Goal: Information Seeking & Learning: Find specific fact

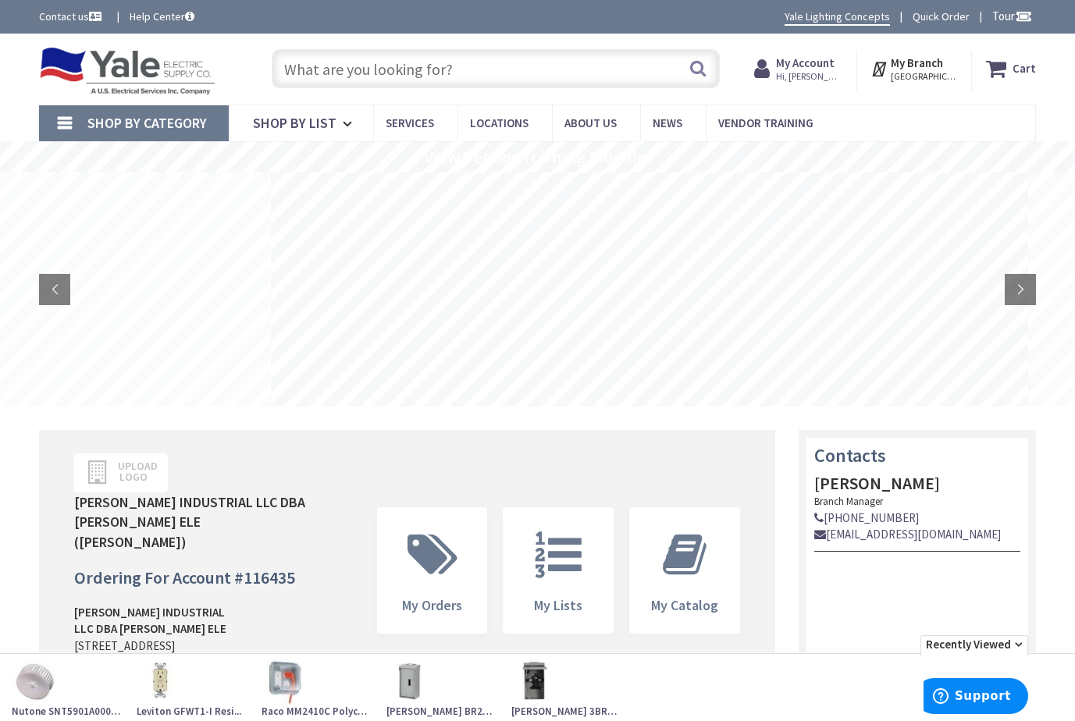
click at [328, 71] on input "text" at bounding box center [496, 68] width 448 height 39
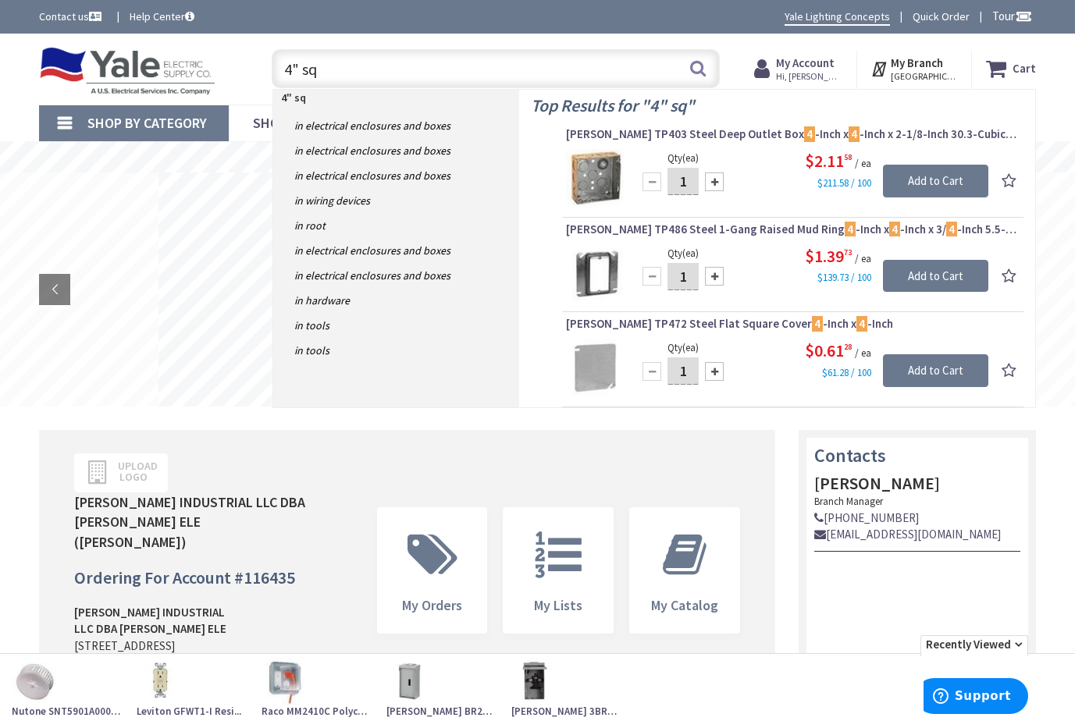
click at [321, 69] on input "4" sq" at bounding box center [496, 68] width 448 height 39
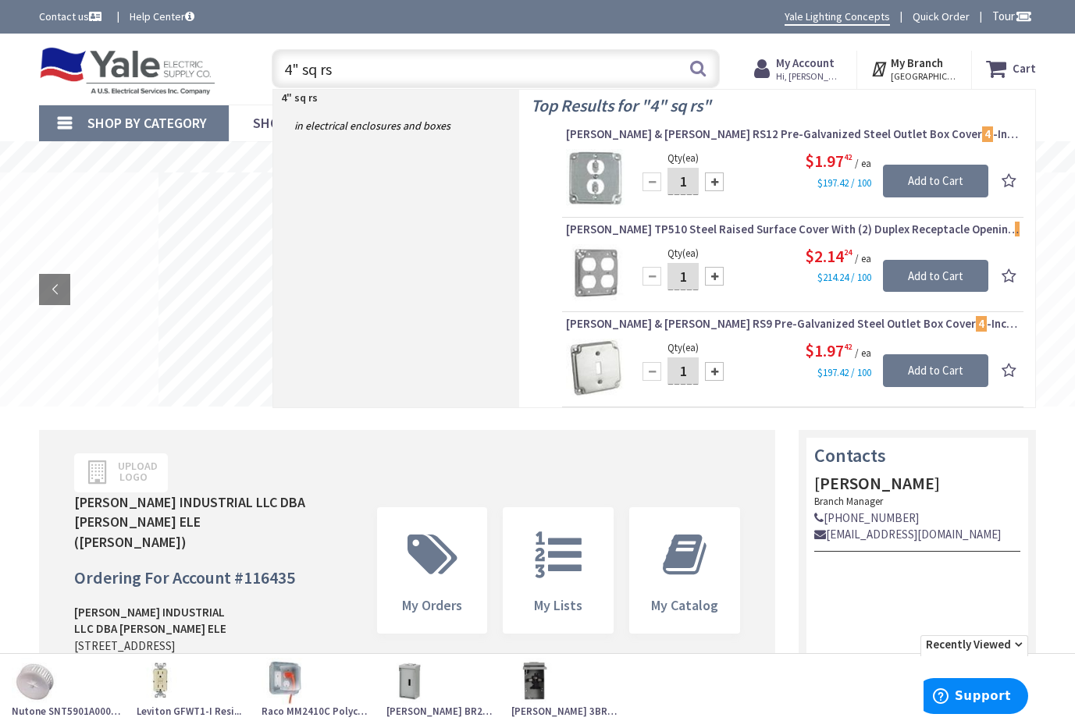
click at [319, 67] on input "4" sq rs" at bounding box center [496, 68] width 448 height 39
drag, startPoint x: 335, startPoint y: 69, endPoint x: 260, endPoint y: 71, distance: 74.9
click at [260, 71] on div "4" sq rs 4" sq rs Search" at bounding box center [491, 68] width 479 height 50
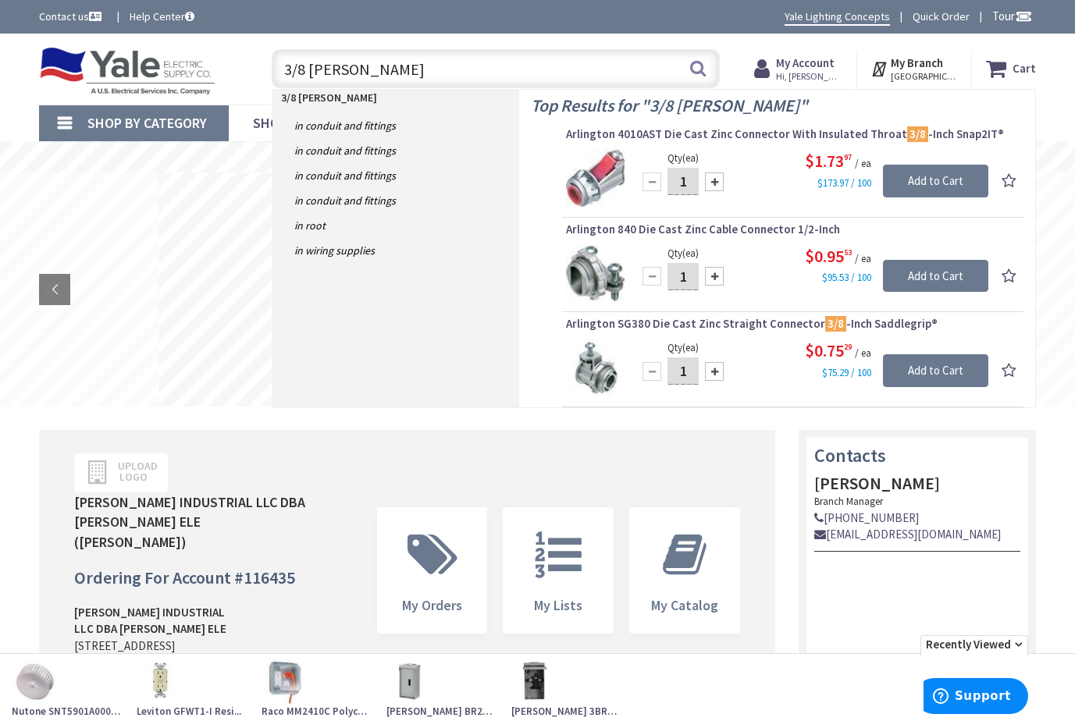
drag, startPoint x: 360, startPoint y: 71, endPoint x: 250, endPoint y: 83, distance: 110.7
click at [275, 69] on input "3/8 [PERSON_NAME]" at bounding box center [496, 68] width 448 height 39
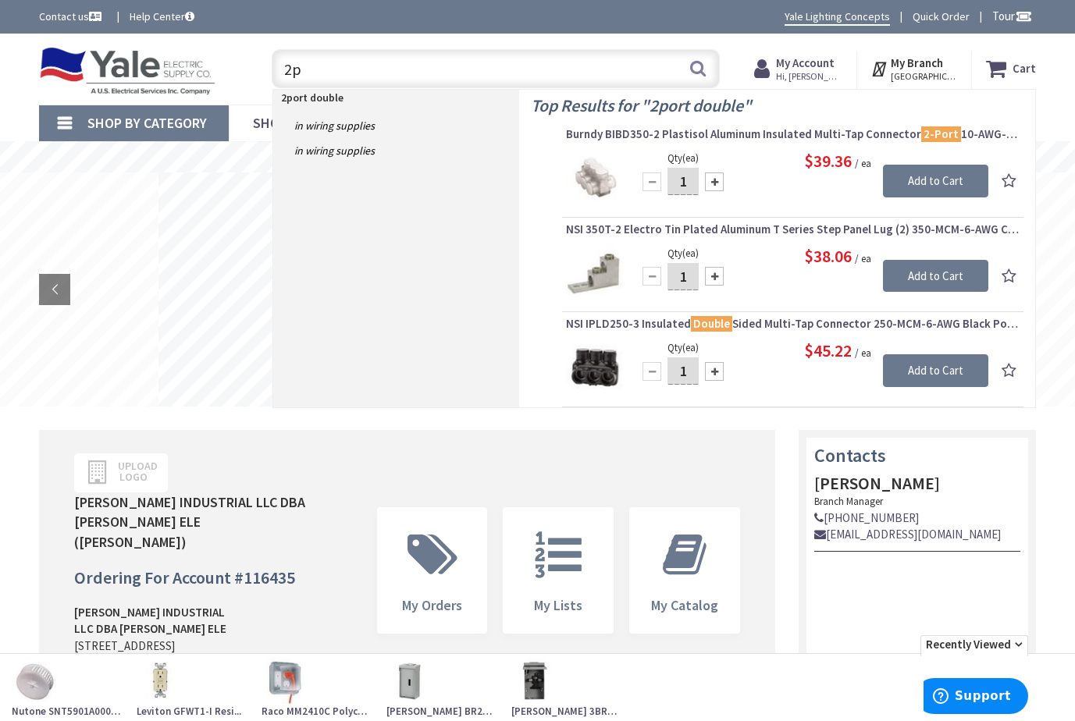
type input "2"
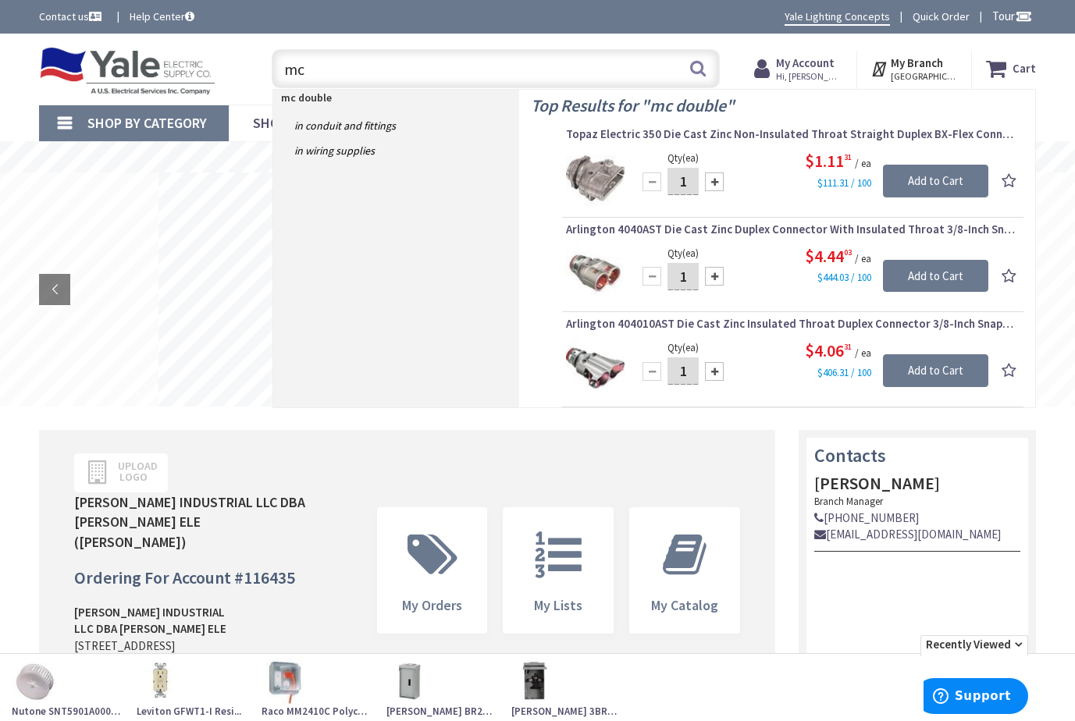
type input "m"
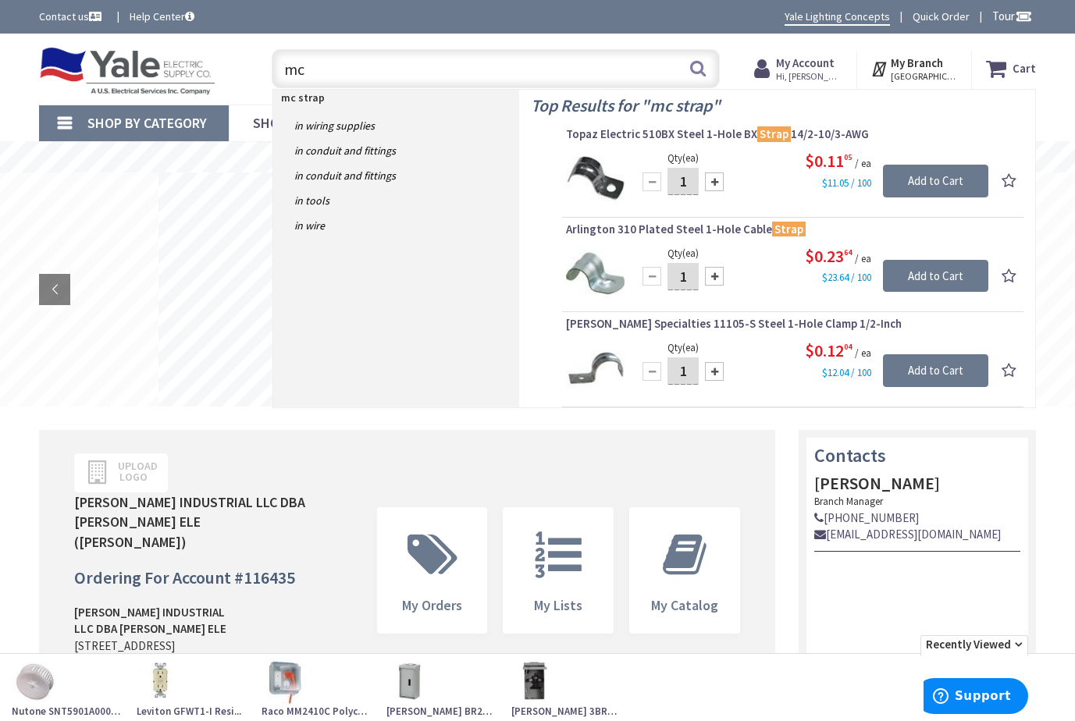
type input "m"
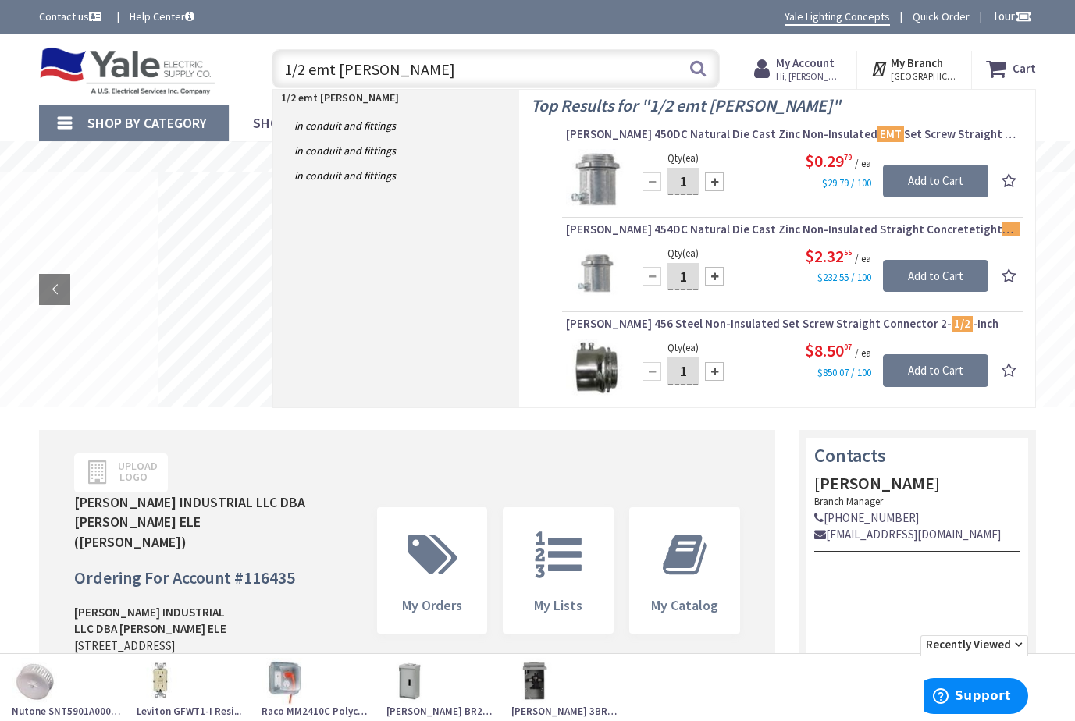
drag, startPoint x: 436, startPoint y: 66, endPoint x: 279, endPoint y: 64, distance: 156.9
click at [279, 64] on input "1/2 emt [PERSON_NAME]" at bounding box center [496, 68] width 448 height 39
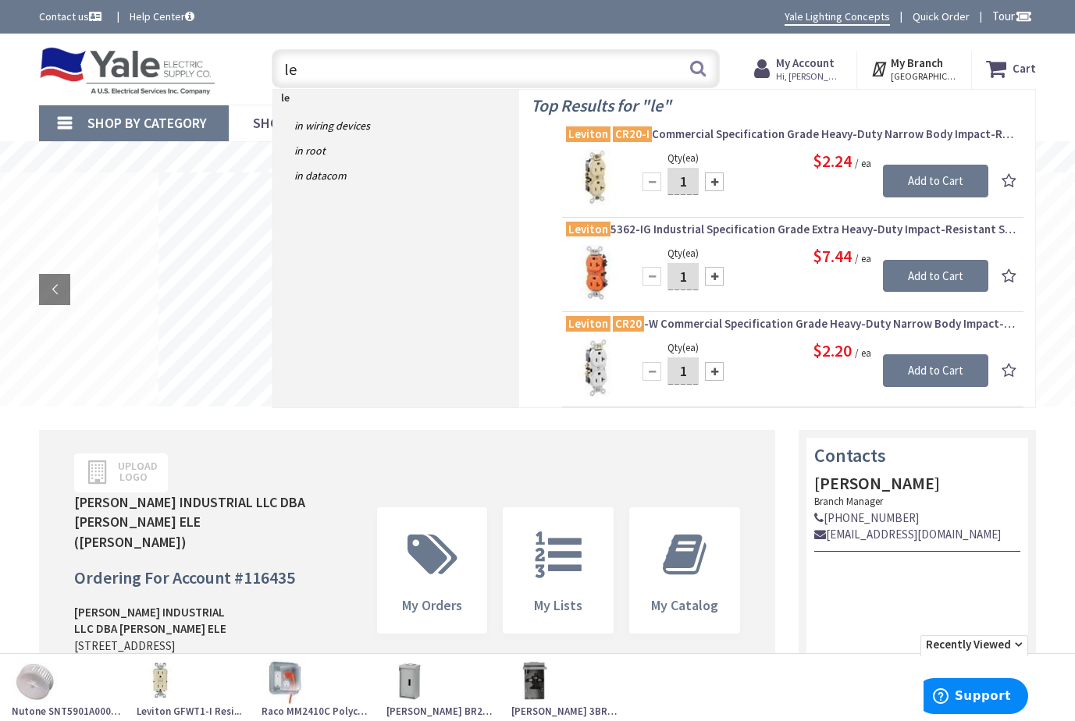
type input "l"
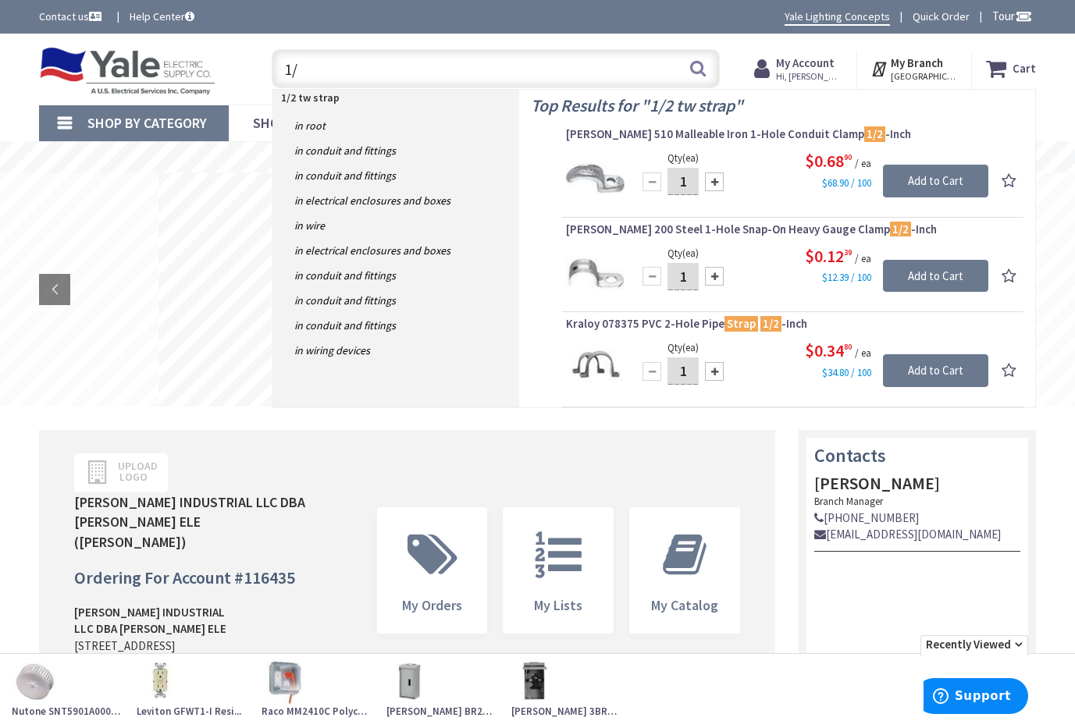
type input "1"
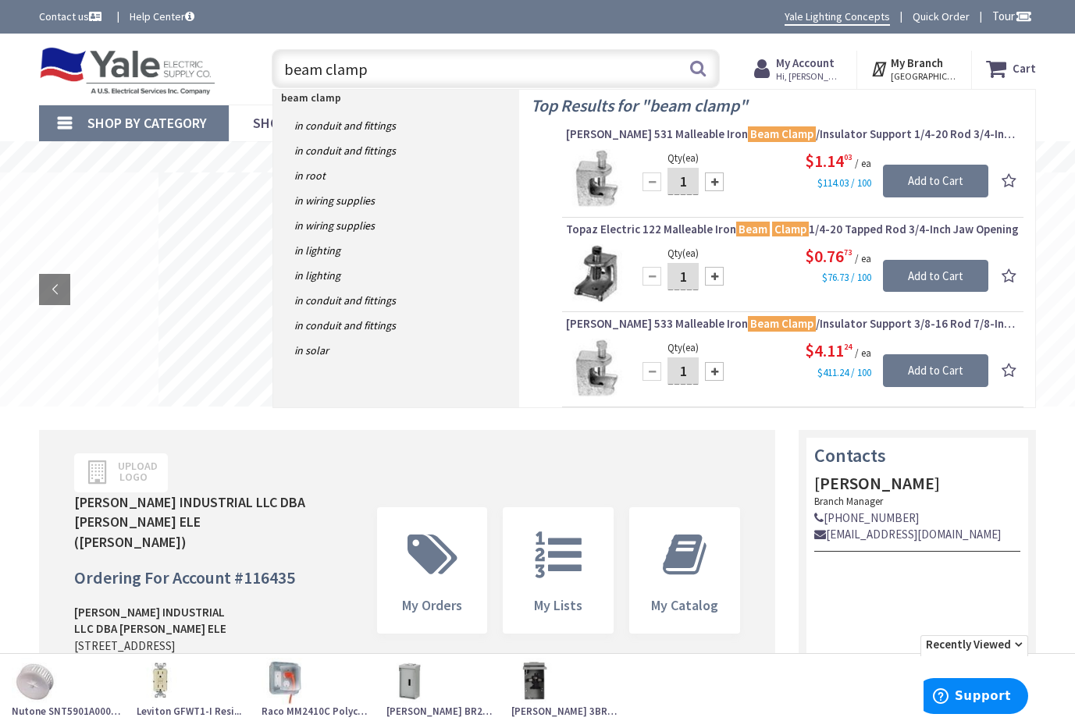
drag, startPoint x: 393, startPoint y: 73, endPoint x: 283, endPoint y: 67, distance: 111.0
click at [283, 67] on input "beam clamp" at bounding box center [496, 68] width 448 height 39
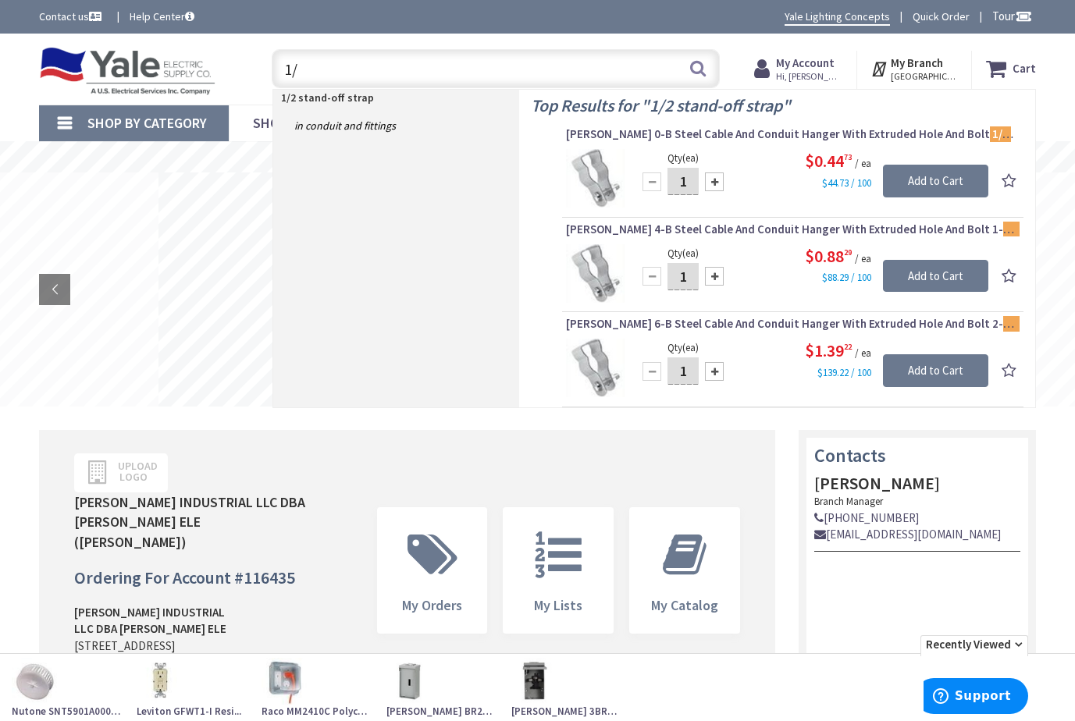
type input "1"
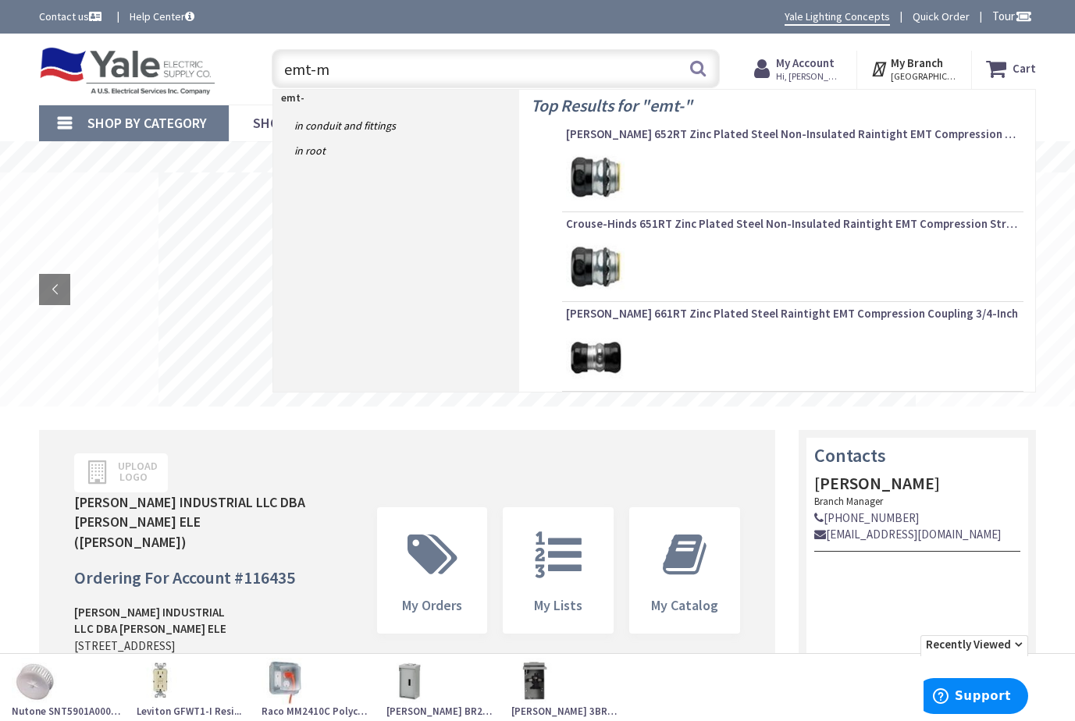
type input "emt-mc"
